Goal: Navigation & Orientation: Find specific page/section

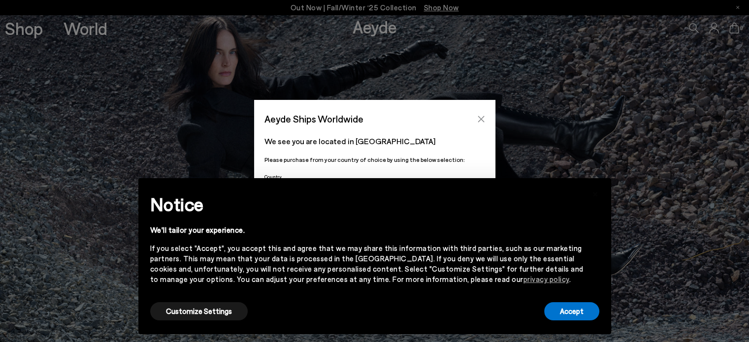
click at [476, 120] on button "Close" at bounding box center [481, 119] width 15 height 15
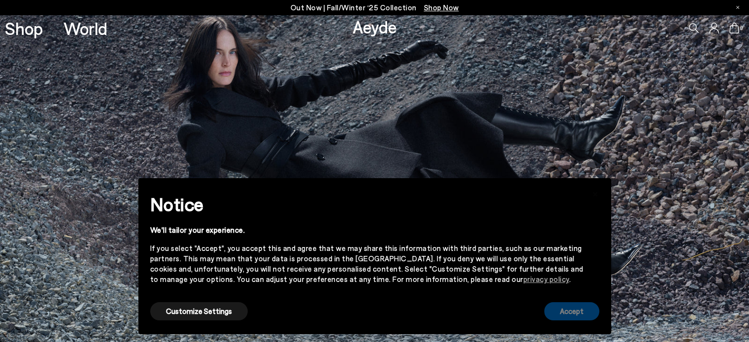
click at [577, 307] on button "Accept" at bounding box center [571, 312] width 55 height 18
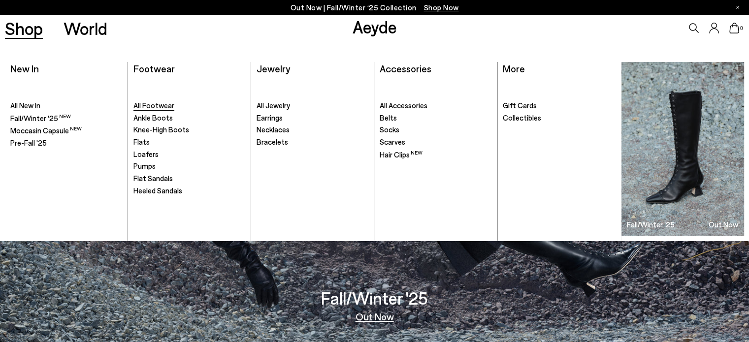
click at [152, 108] on span "All Footwear" at bounding box center [154, 105] width 41 height 9
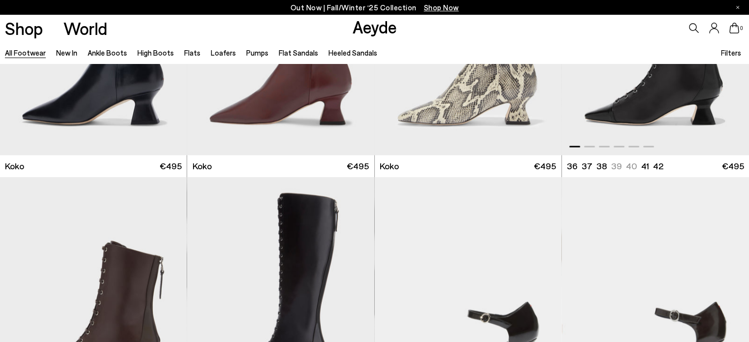
scroll to position [1626, 0]
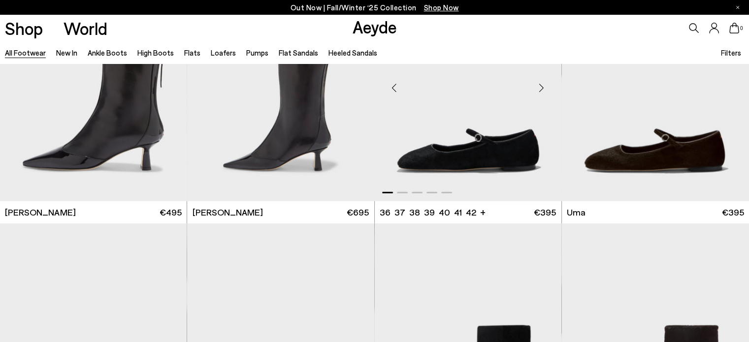
scroll to position [2759, 0]
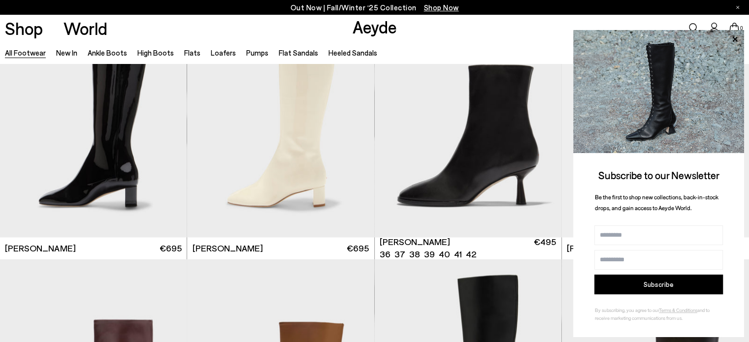
scroll to position [5025, 0]
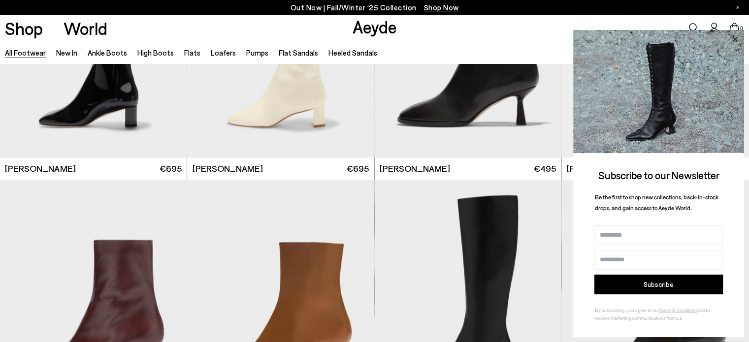
click at [737, 35] on icon at bounding box center [735, 39] width 13 height 13
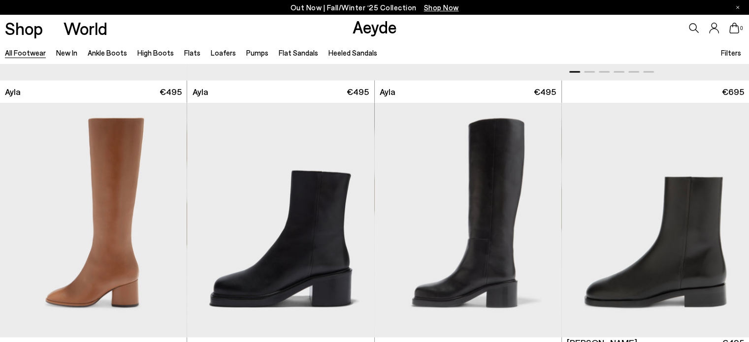
scroll to position [5863, 0]
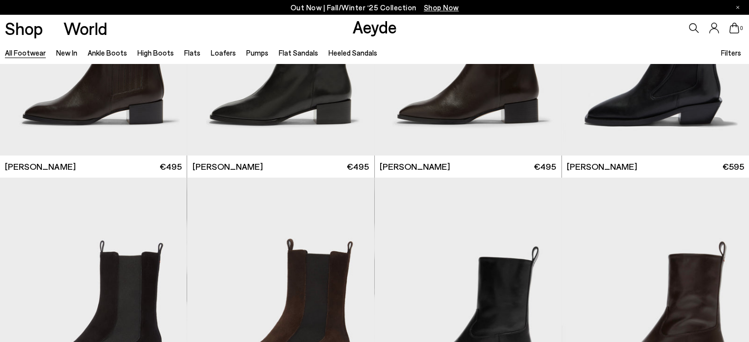
scroll to position [7735, 0]
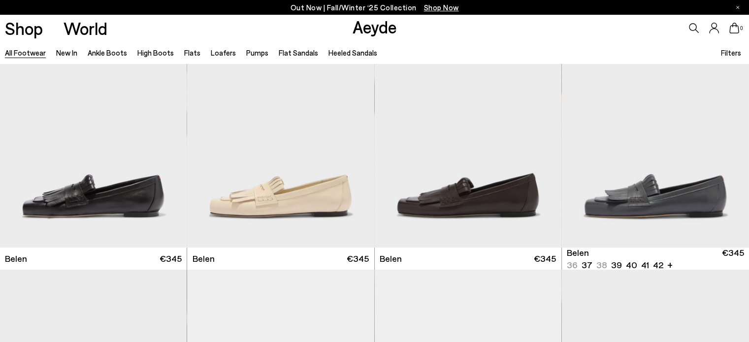
scroll to position [8390, 0]
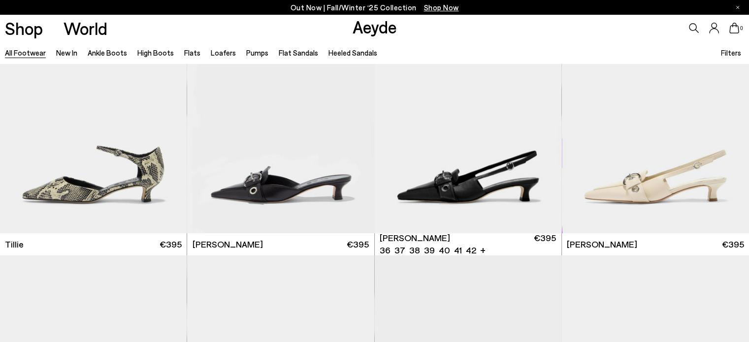
scroll to position [11134, 0]
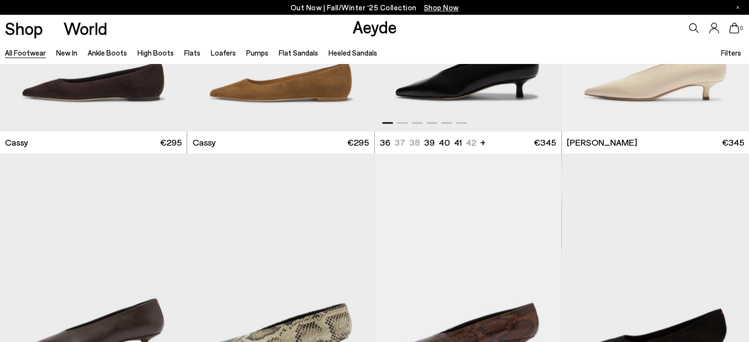
scroll to position [12611, 0]
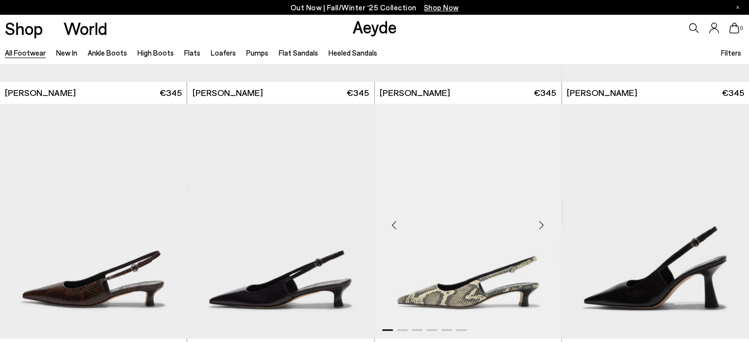
scroll to position [15867, 0]
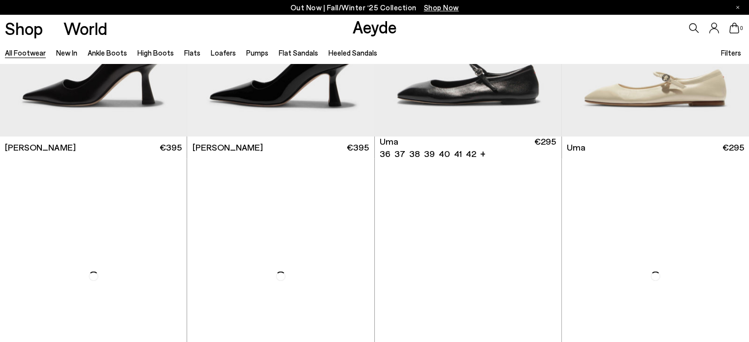
scroll to position [16505, 0]
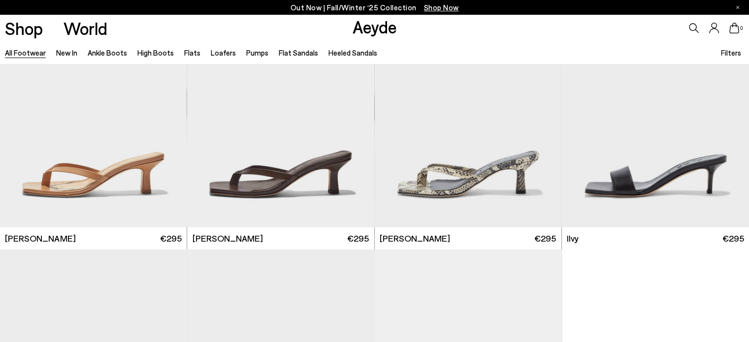
scroll to position [19873, 0]
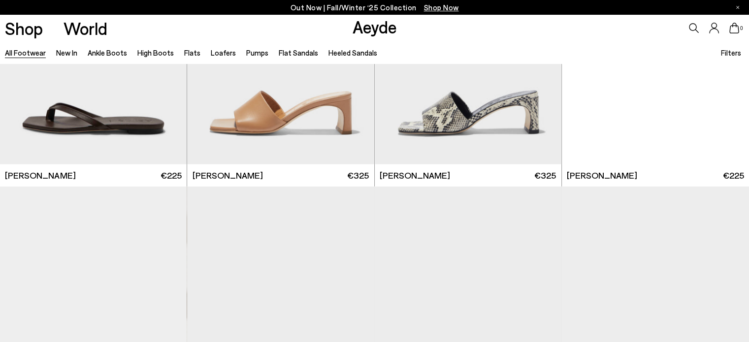
scroll to position [21646, 0]
